Goal: Obtain resource: Download file/media

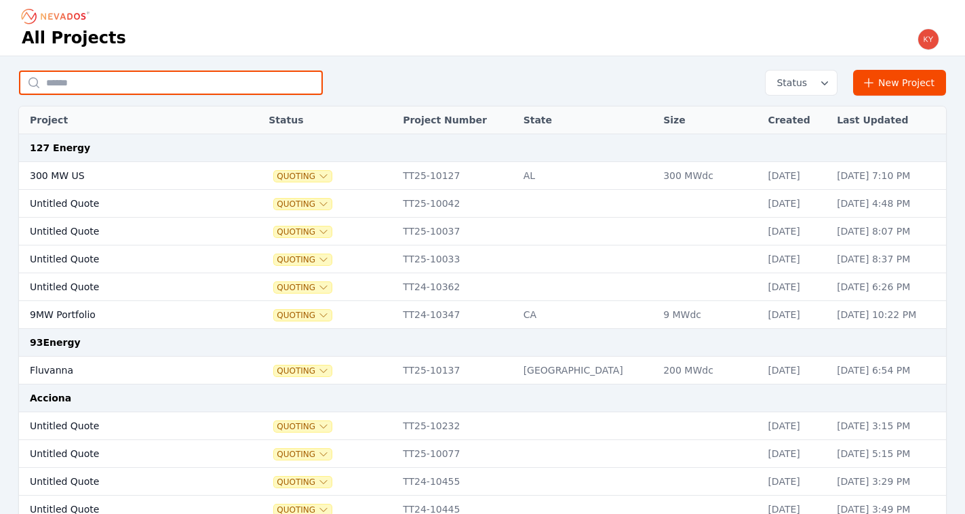
click at [165, 75] on input "text" at bounding box center [171, 83] width 304 height 24
click at [226, 81] on input "text" at bounding box center [171, 83] width 304 height 24
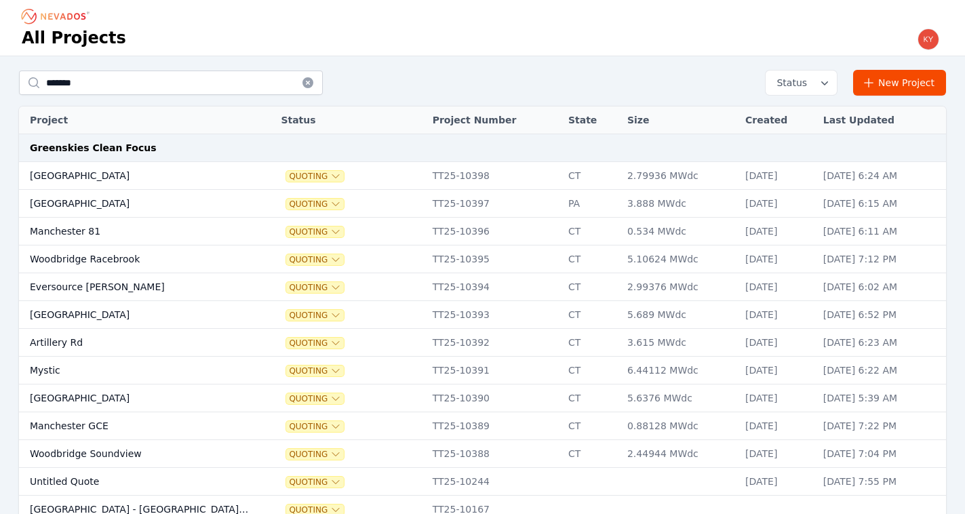
click at [109, 111] on th "Project" at bounding box center [137, 120] width 237 height 28
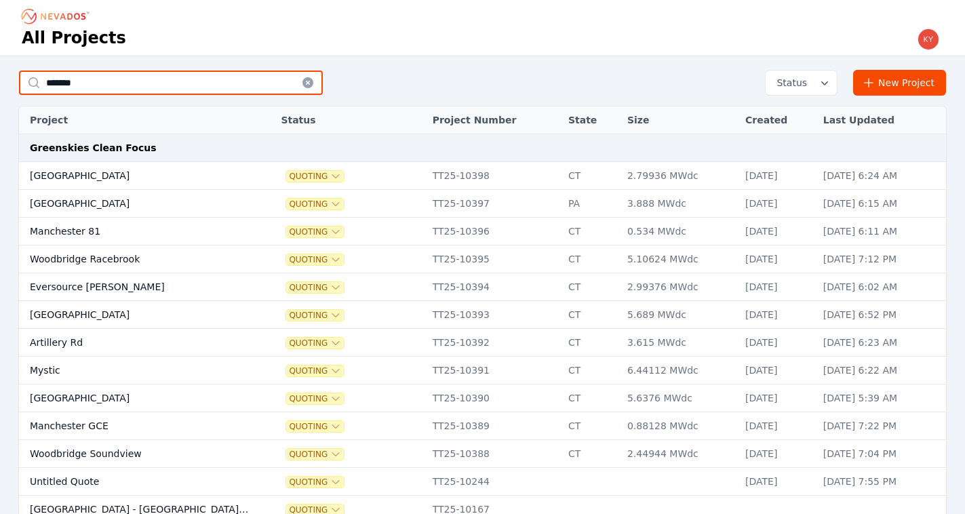
click at [111, 85] on input "*******" at bounding box center [171, 83] width 304 height 24
type input "**********"
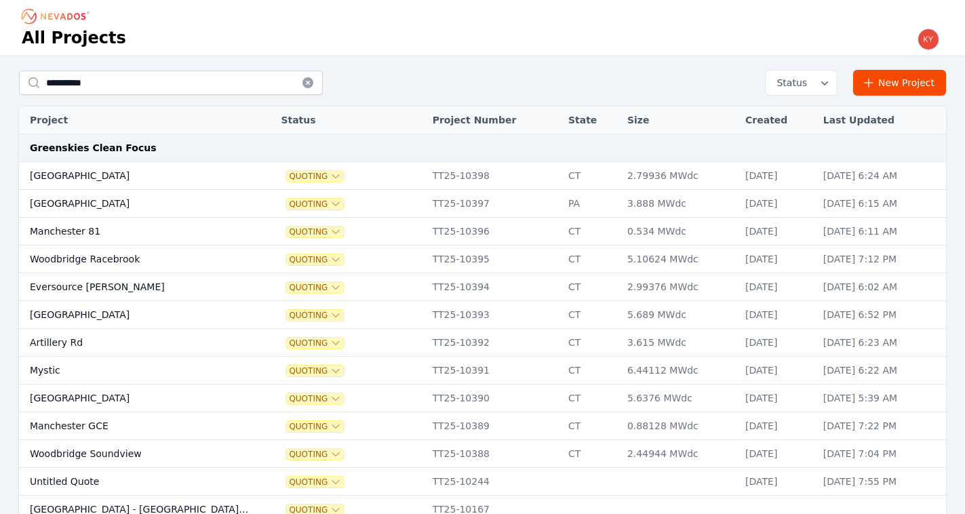
click at [80, 397] on td "[GEOGRAPHIC_DATA]" at bounding box center [137, 399] width 237 height 28
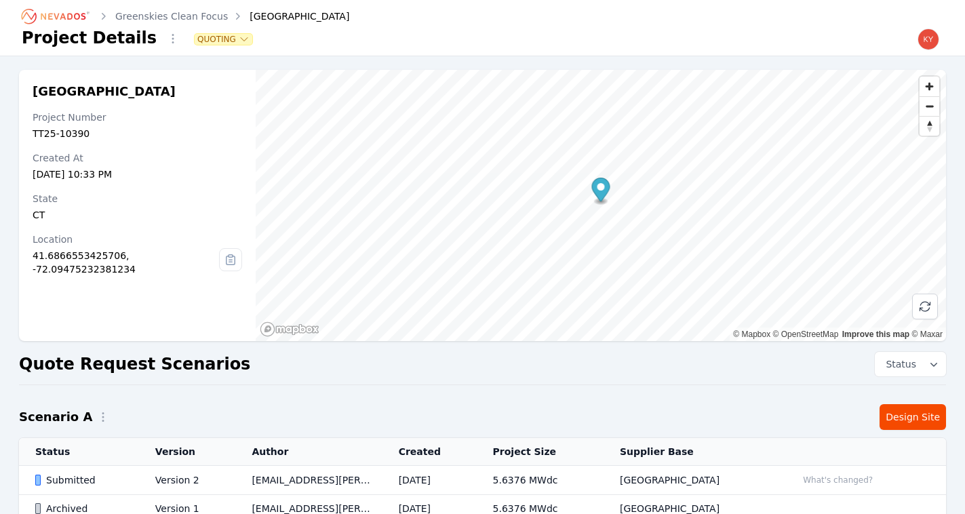
click at [149, 471] on td "Version 2" at bounding box center [187, 480] width 97 height 29
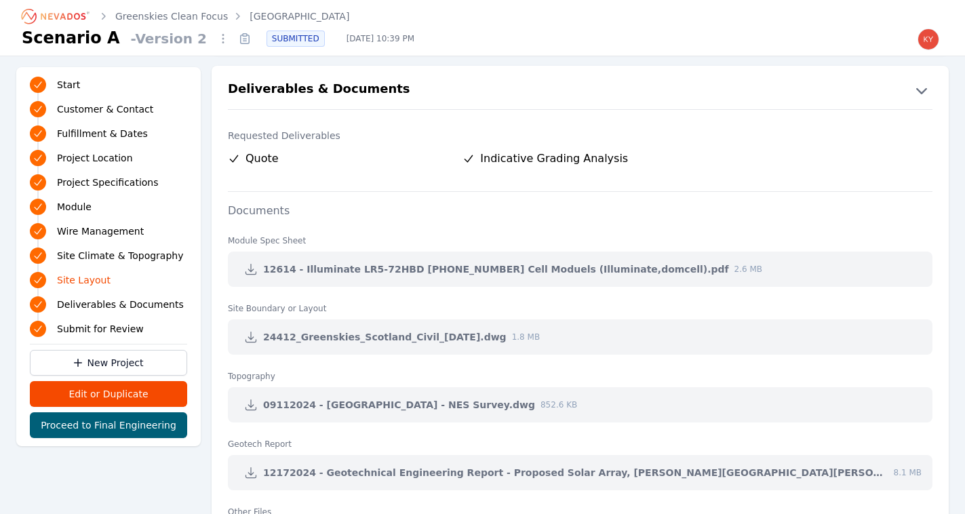
scroll to position [2831, 0]
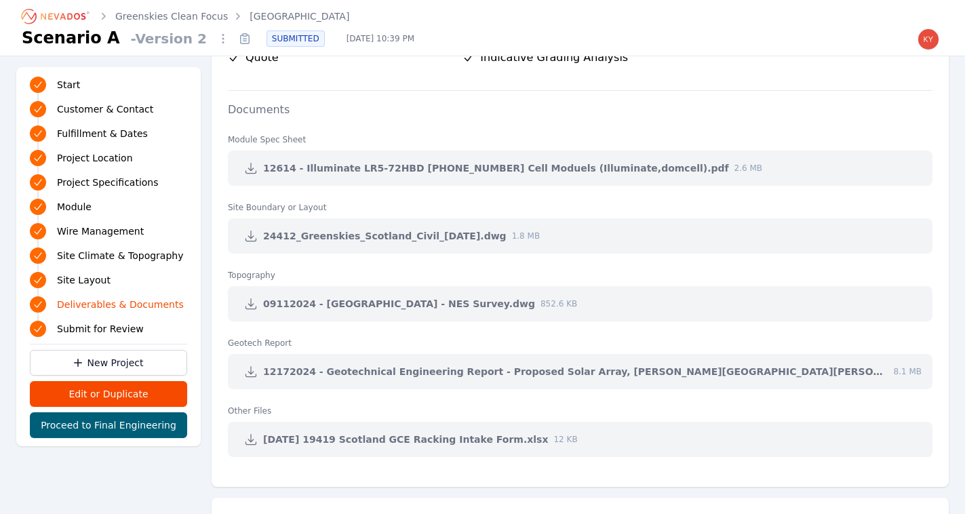
click at [250, 236] on icon at bounding box center [251, 236] width 14 height 14
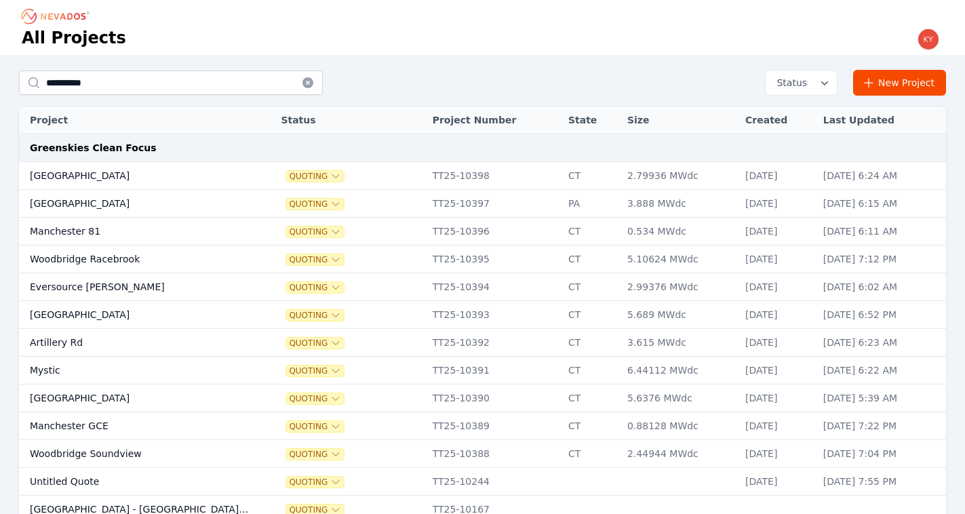
click at [62, 378] on td "Mystic" at bounding box center [137, 371] width 237 height 28
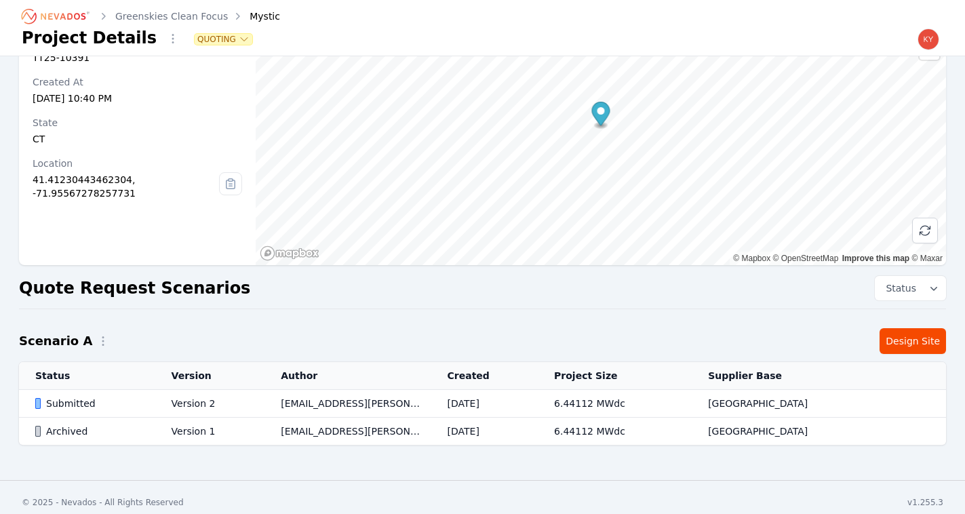
scroll to position [79, 0]
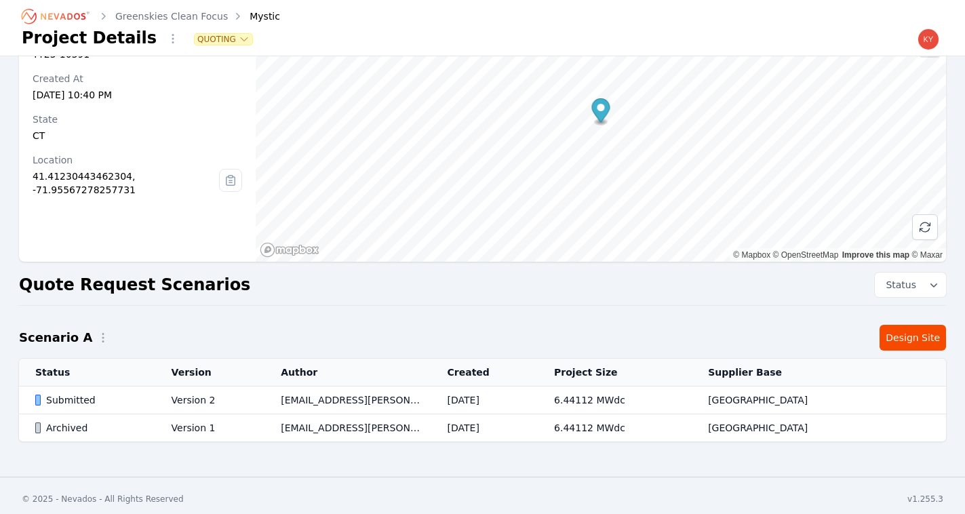
click at [209, 395] on td "Version 2" at bounding box center [210, 401] width 110 height 28
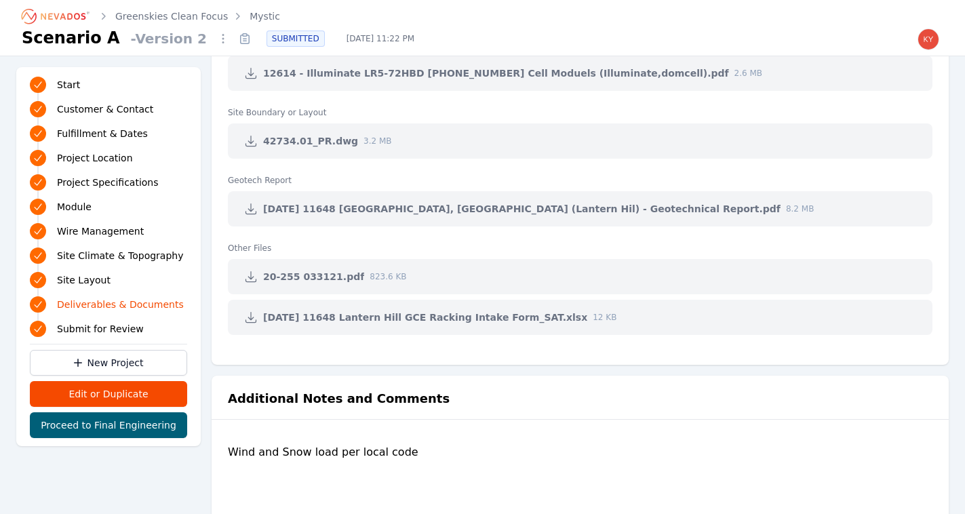
scroll to position [2855, 0]
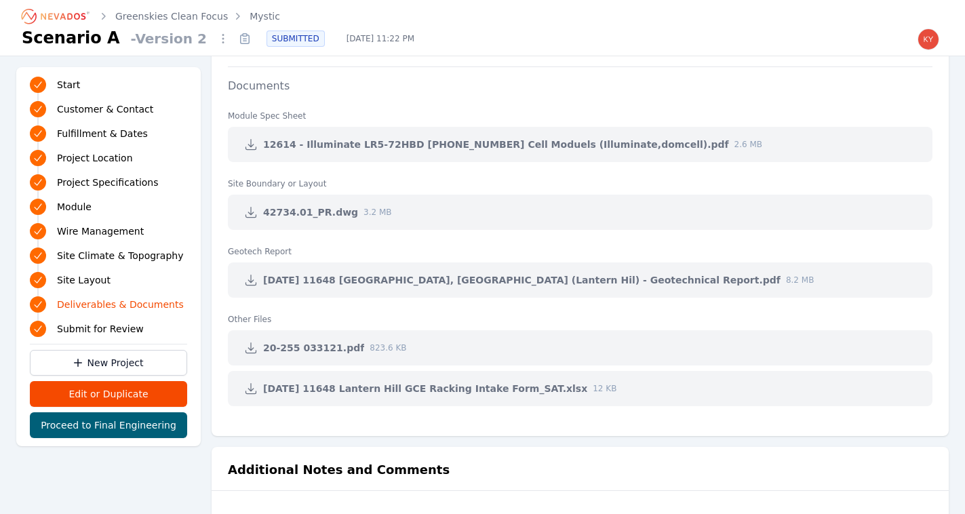
click at [250, 206] on icon at bounding box center [251, 213] width 14 height 14
click at [163, 16] on link "Greenskies Clean Focus" at bounding box center [171, 16] width 113 height 14
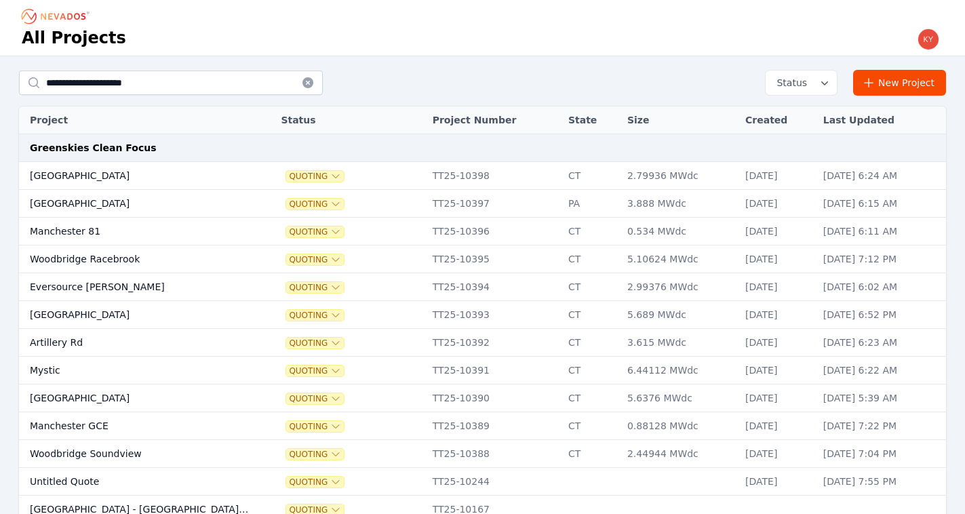
click at [122, 334] on td "Artillery Rd" at bounding box center [137, 343] width 237 height 28
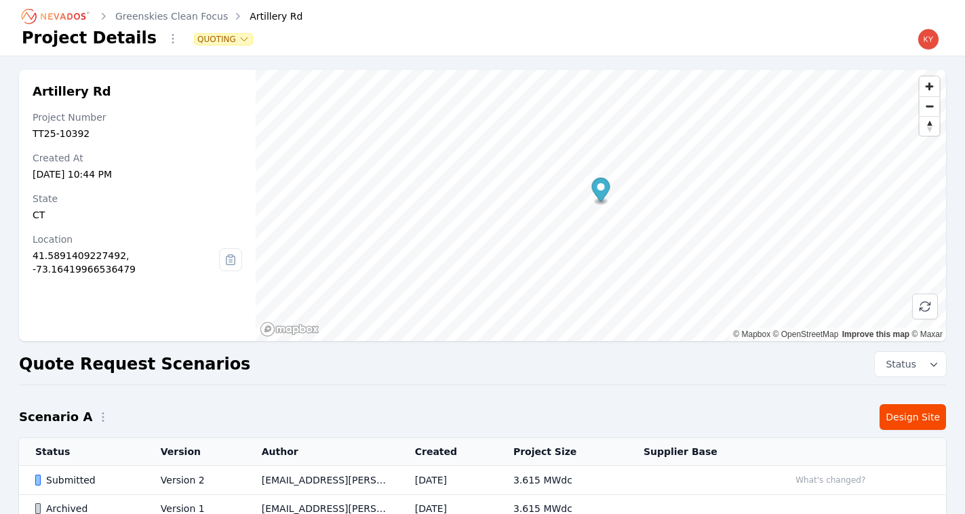
click at [182, 480] on td "Version 2" at bounding box center [194, 480] width 101 height 29
click at [183, 480] on td "Version 2" at bounding box center [194, 480] width 101 height 29
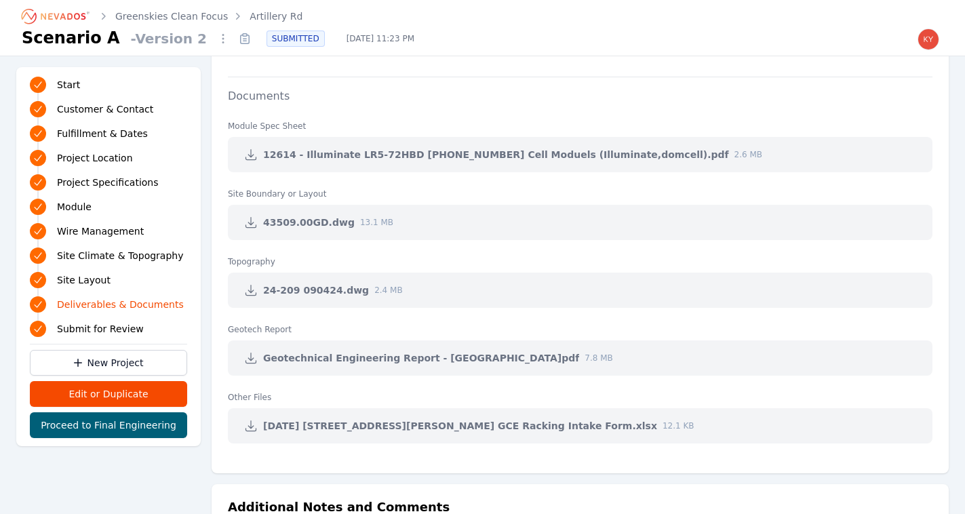
scroll to position [2788, 0]
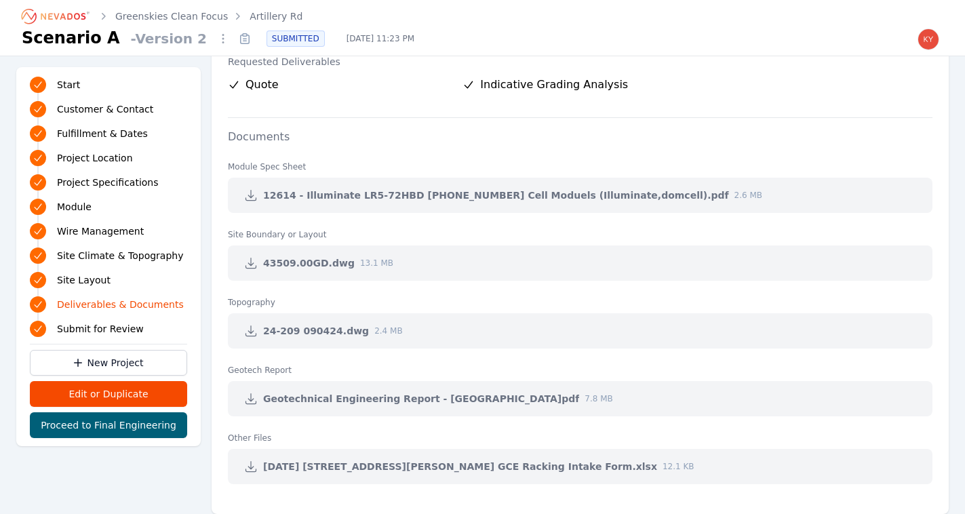
click at [252, 261] on icon at bounding box center [251, 263] width 14 height 14
click at [165, 22] on link "Greenskies Clean Focus" at bounding box center [171, 16] width 113 height 14
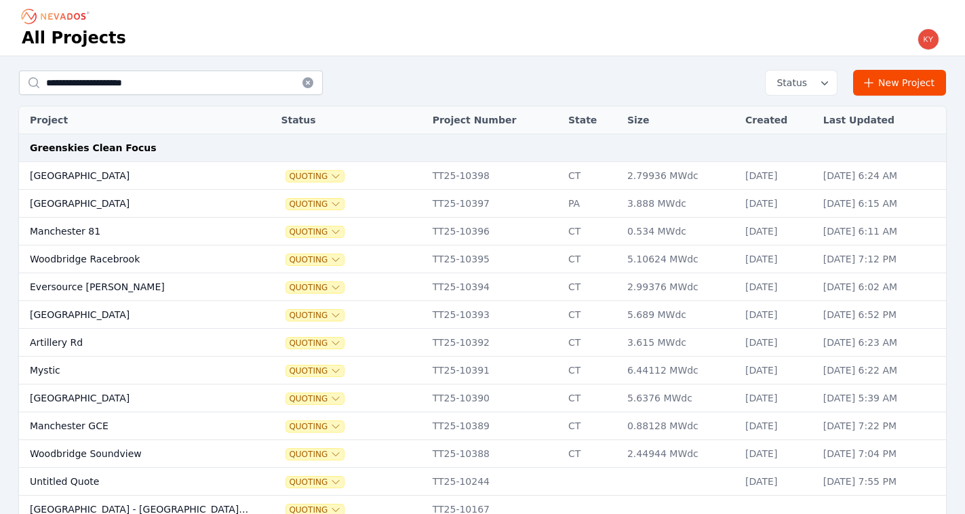
click at [113, 290] on td "Eversource [PERSON_NAME]" at bounding box center [137, 287] width 237 height 28
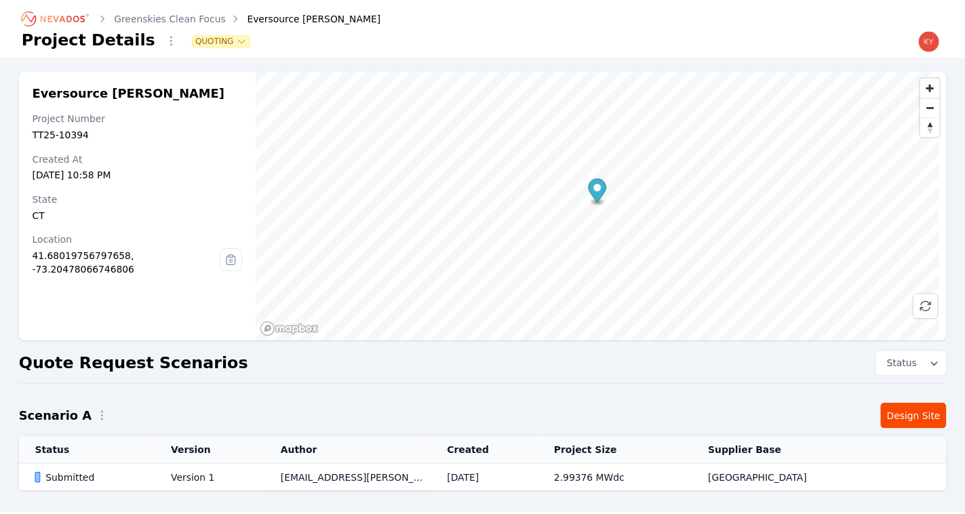
scroll to position [58, 0]
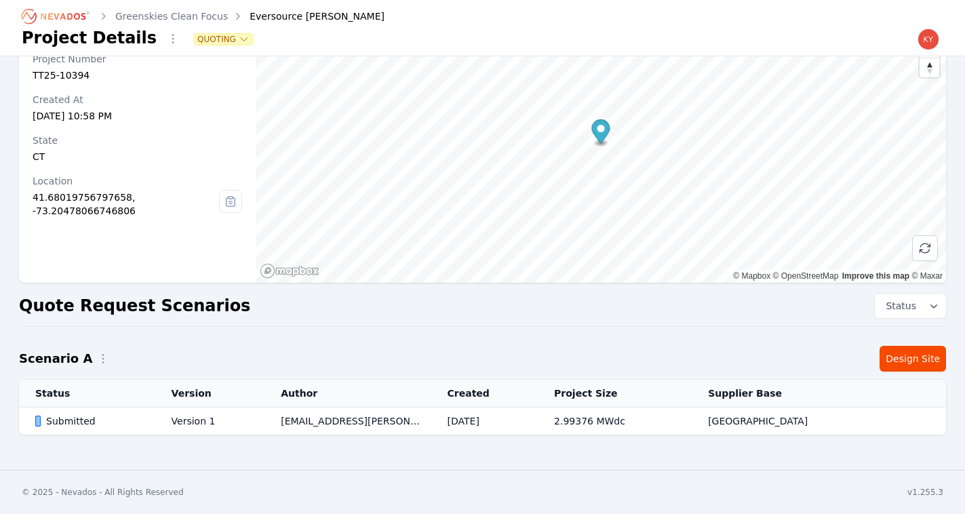
click at [261, 410] on td "Version 1" at bounding box center [210, 422] width 110 height 28
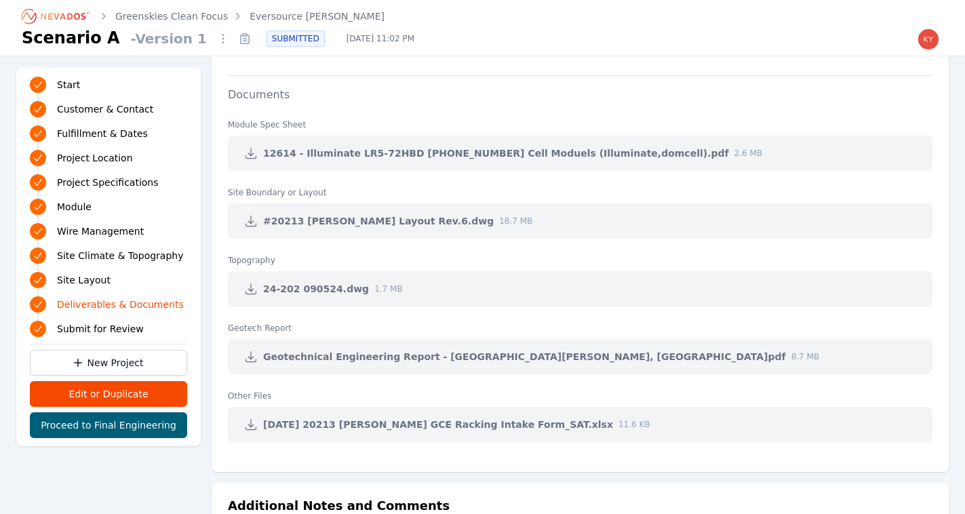
scroll to position [2848, 0]
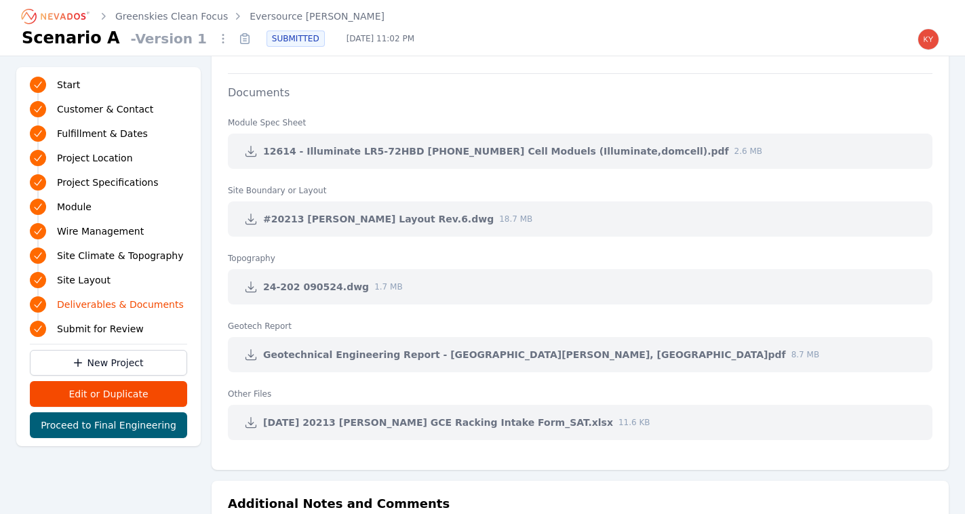
click at [248, 216] on icon at bounding box center [251, 219] width 14 height 14
